Goal: Task Accomplishment & Management: Manage account settings

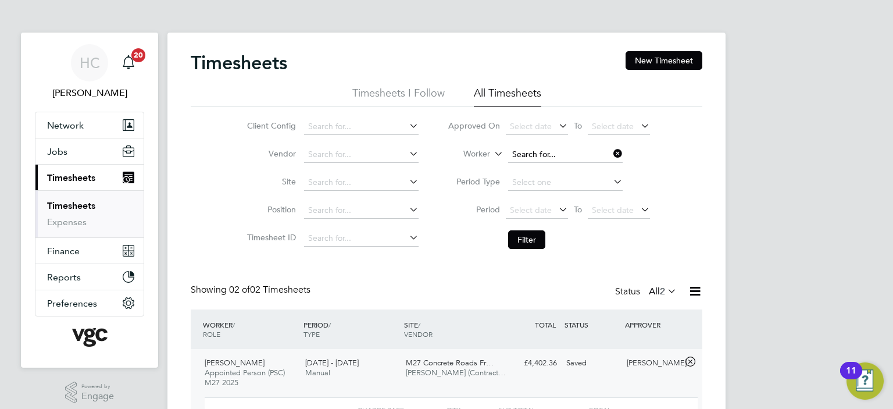
click at [578, 153] on input at bounding box center [565, 155] width 115 height 16
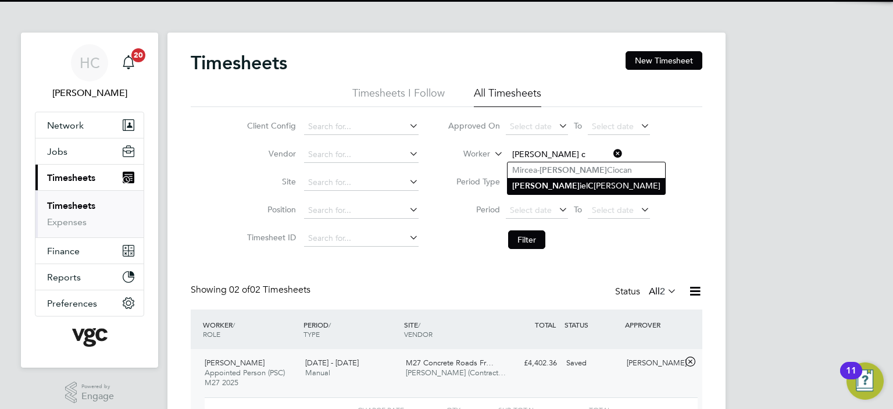
click at [572, 185] on li "[PERSON_NAME] iel C [PERSON_NAME]" at bounding box center [587, 186] width 158 height 16
type input "[PERSON_NAME]"
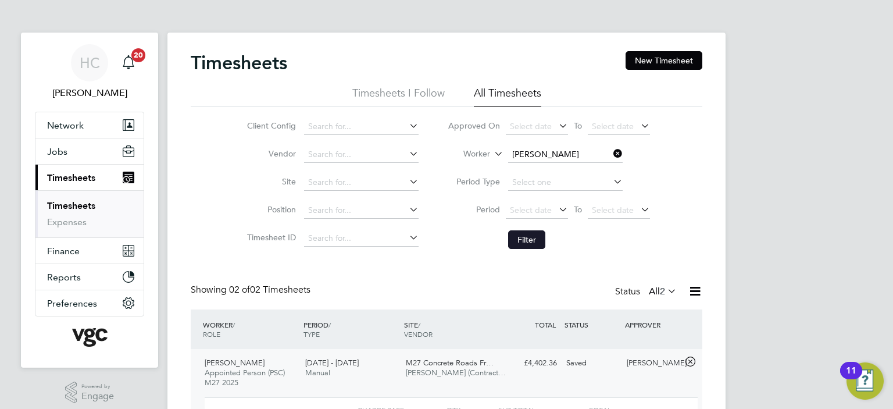
click at [526, 242] on button "Filter" at bounding box center [526, 239] width 37 height 19
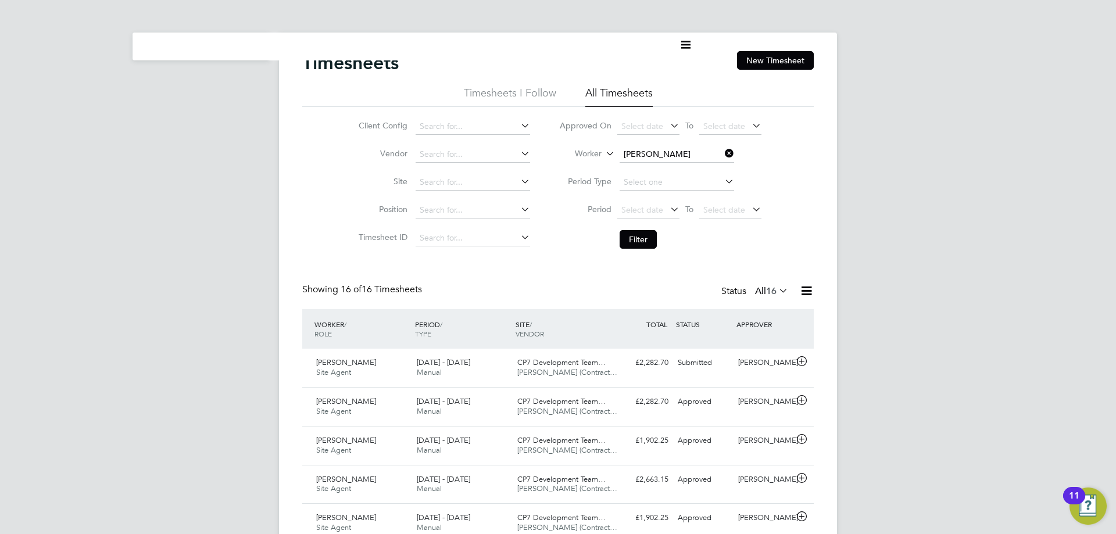
click at [723, 152] on icon at bounding box center [723, 153] width 0 height 16
click at [672, 151] on input at bounding box center [677, 155] width 115 height 16
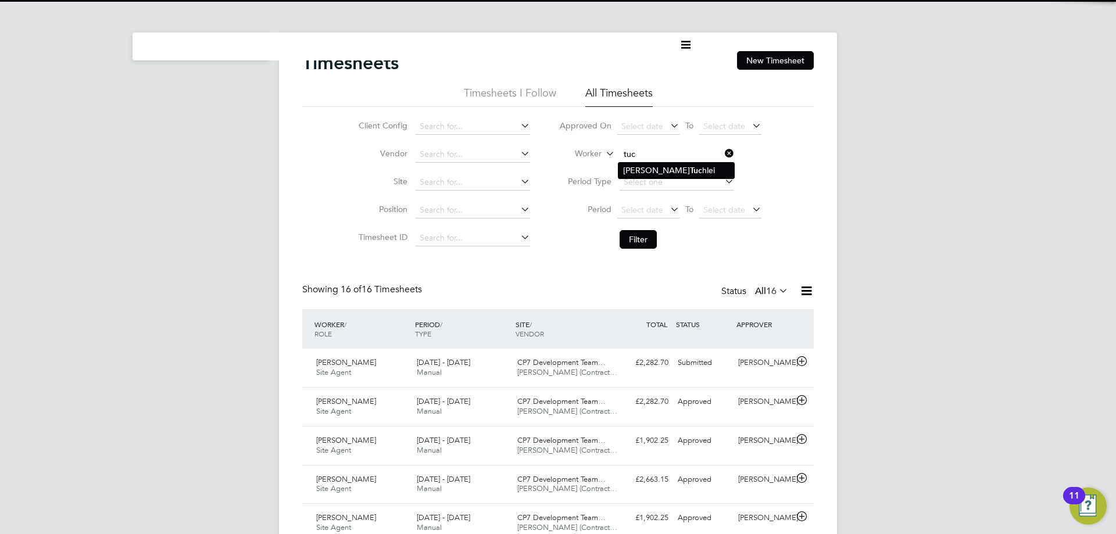
click at [676, 167] on li "[PERSON_NAME] [PERSON_NAME]" at bounding box center [677, 171] width 116 height 16
type input "[PERSON_NAME]"
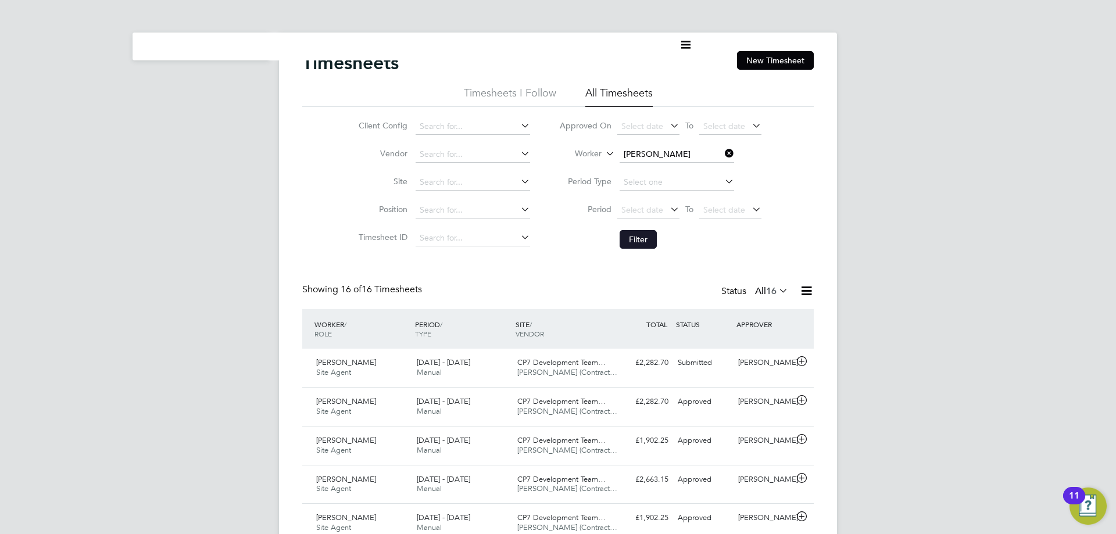
click at [650, 240] on button "Filter" at bounding box center [638, 239] width 37 height 19
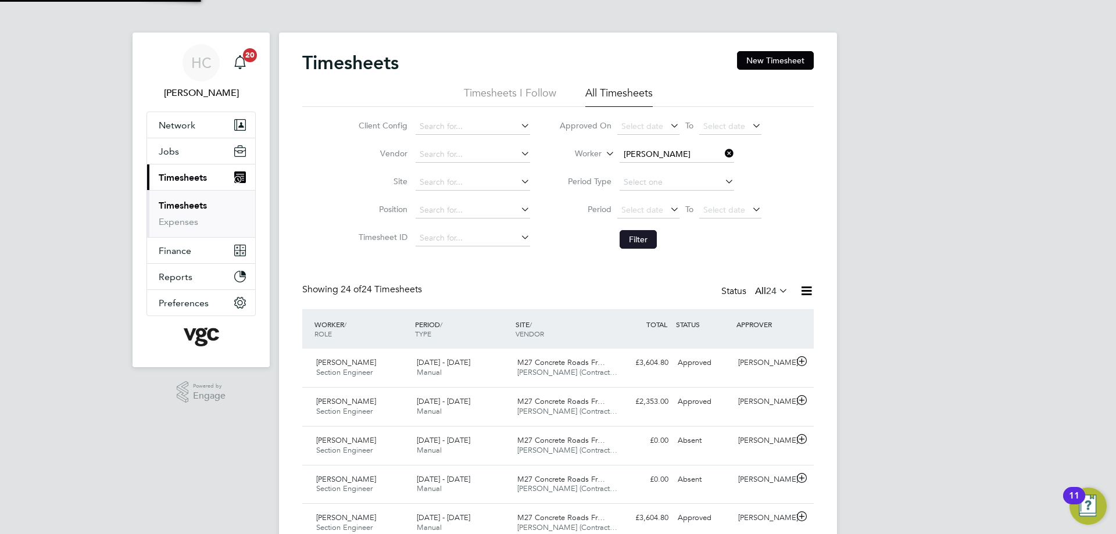
scroll to position [30, 101]
click at [723, 153] on icon at bounding box center [723, 153] width 0 height 16
click at [679, 155] on input at bounding box center [677, 155] width 115 height 16
click at [658, 204] on li "Ser [PERSON_NAME]" at bounding box center [677, 202] width 116 height 16
type input "[PERSON_NAME]"
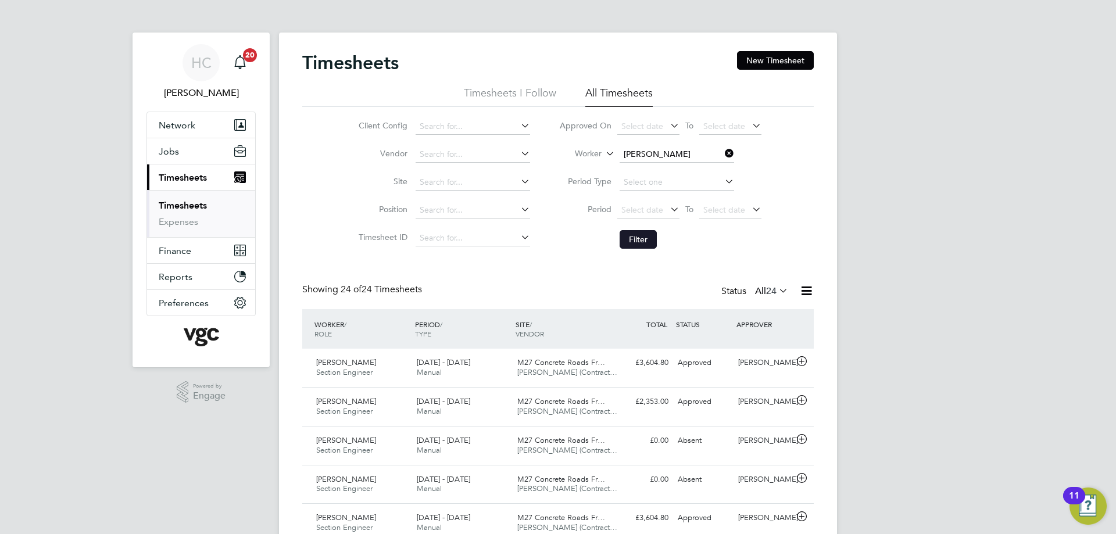
click at [629, 248] on button "Filter" at bounding box center [638, 239] width 37 height 19
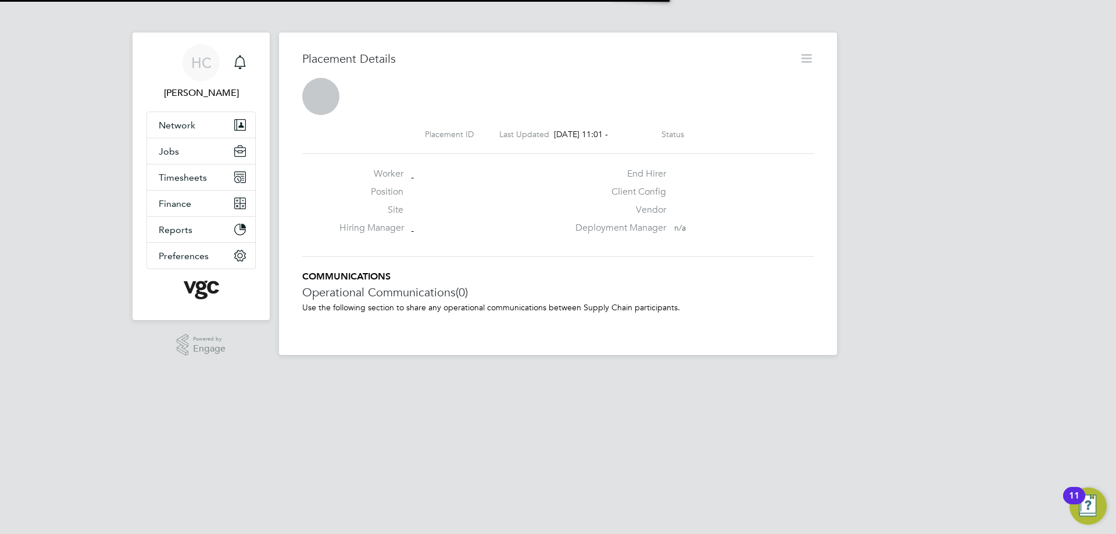
scroll to position [19, 230]
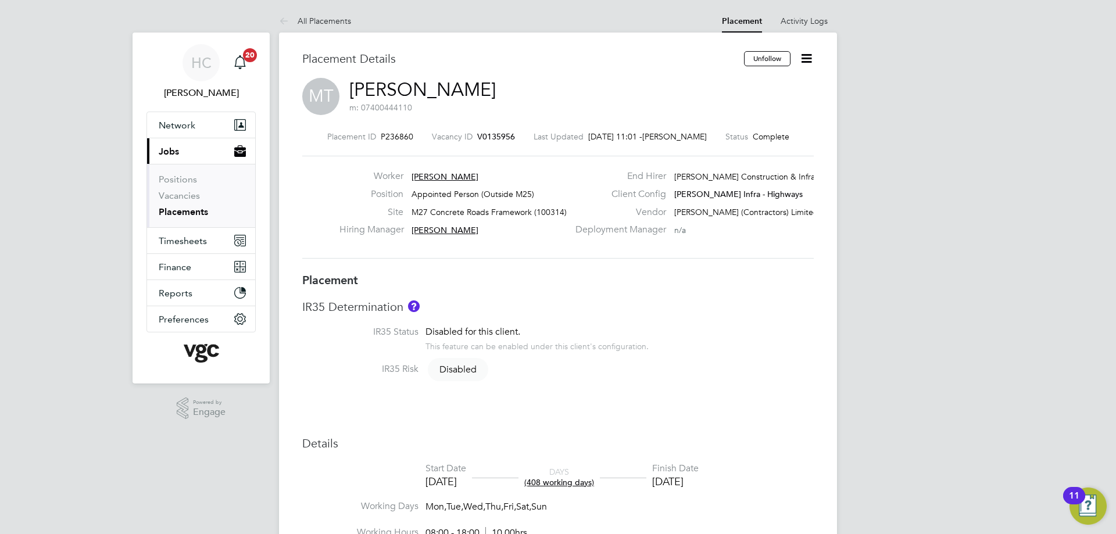
click at [813, 56] on icon at bounding box center [807, 58] width 15 height 15
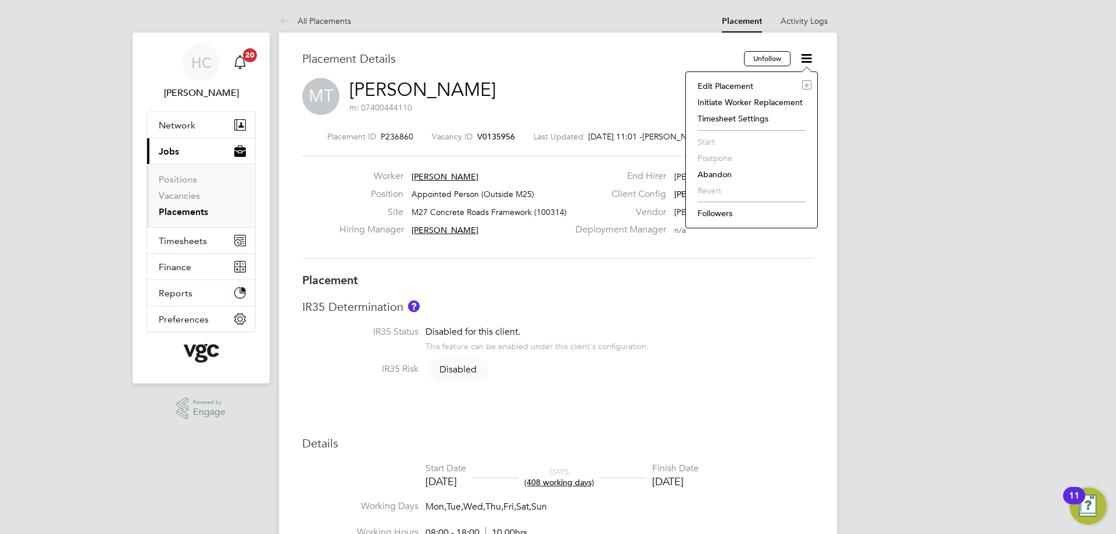
click at [743, 84] on li "Edit Placement e" at bounding box center [752, 86] width 120 height 16
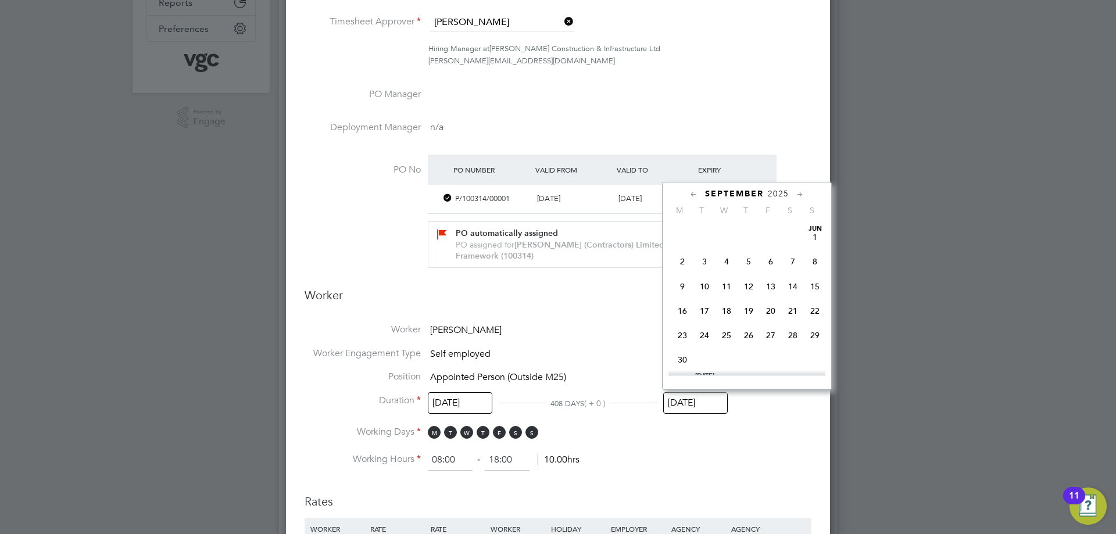
click at [695, 399] on input "[DATE]" at bounding box center [695, 404] width 65 height 22
click at [799, 191] on icon at bounding box center [800, 194] width 11 height 13
click at [725, 329] on span "31" at bounding box center [727, 317] width 22 height 22
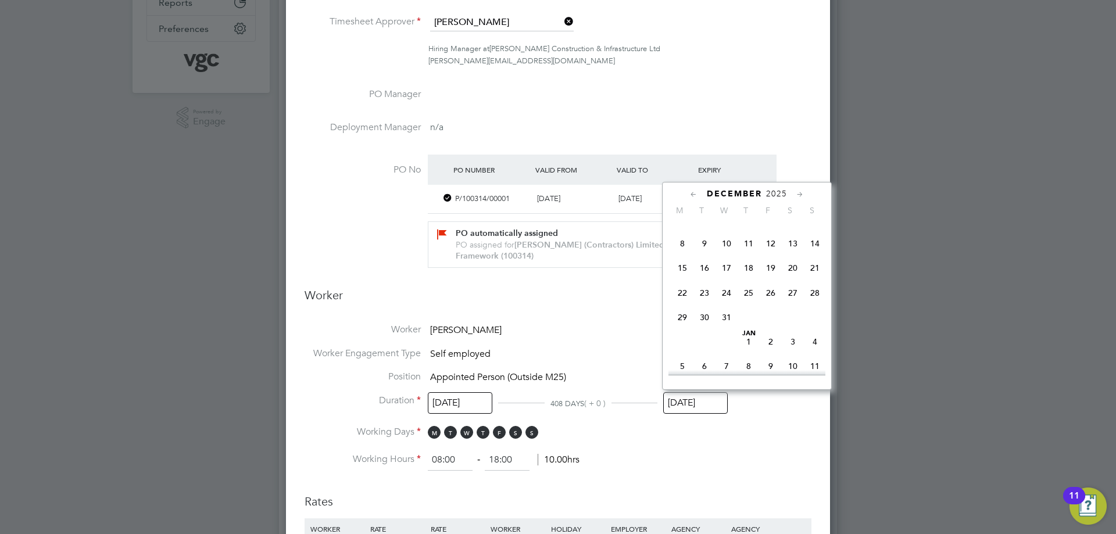
type input "[DATE]"
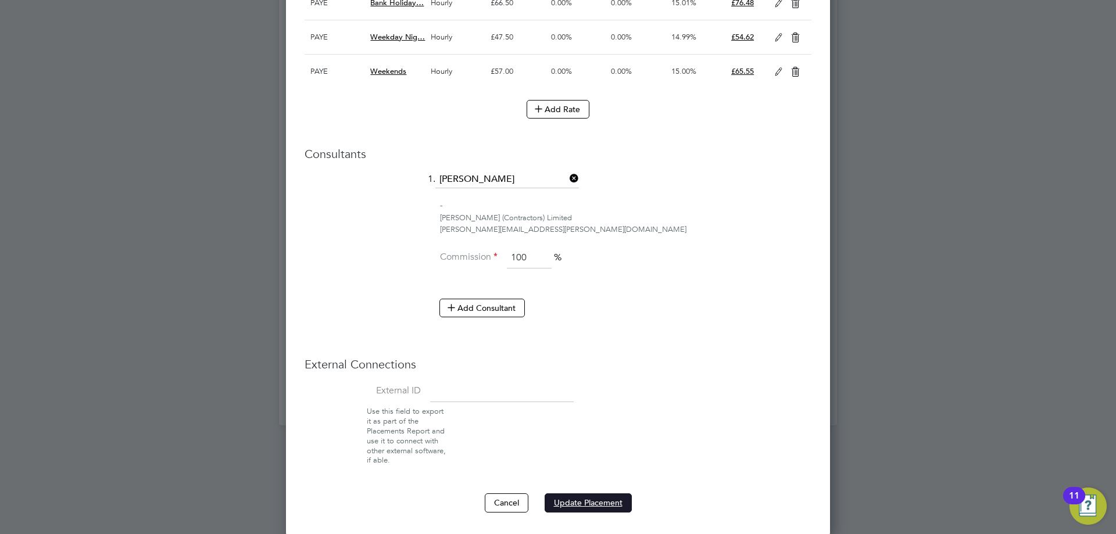
click at [562, 408] on button "Update Placement" at bounding box center [588, 503] width 87 height 19
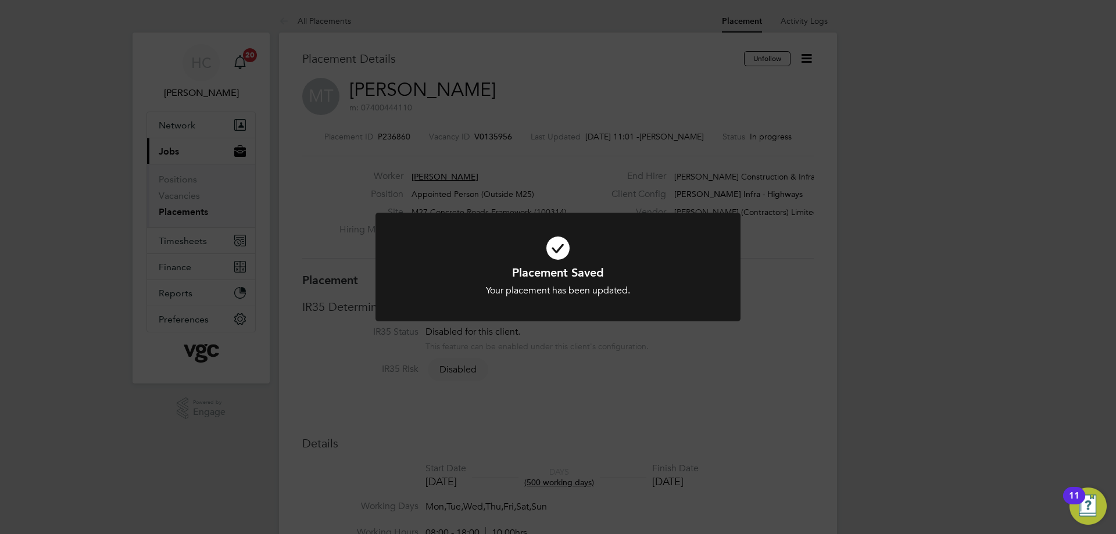
drag, startPoint x: 552, startPoint y: 244, endPoint x: 570, endPoint y: 134, distance: 111.9
click at [551, 245] on icon at bounding box center [558, 248] width 302 height 45
